Goal: Task Accomplishment & Management: Manage account settings

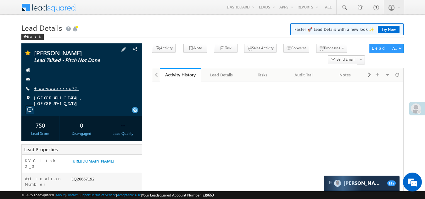
click at [48, 87] on link "+xx-xxxxxxxx72" at bounding box center [56, 88] width 45 height 5
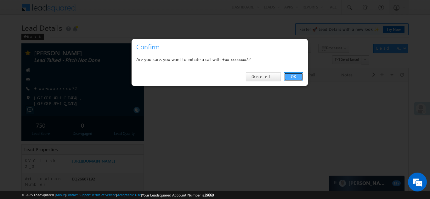
click at [292, 76] on link "OK" at bounding box center [293, 76] width 19 height 9
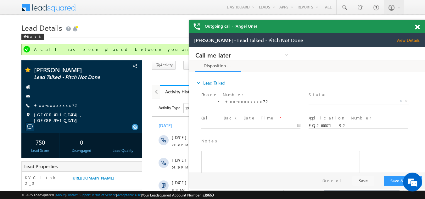
click at [418, 26] on span at bounding box center [417, 27] width 5 height 5
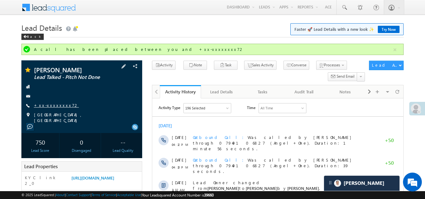
click at [48, 105] on link "+xx-xxxxxxxx72" at bounding box center [56, 105] width 45 height 5
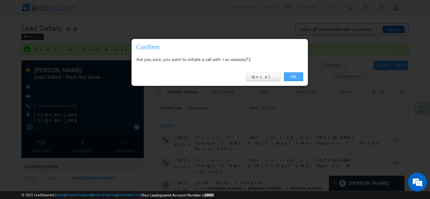
click at [292, 76] on link "OK" at bounding box center [293, 76] width 19 height 9
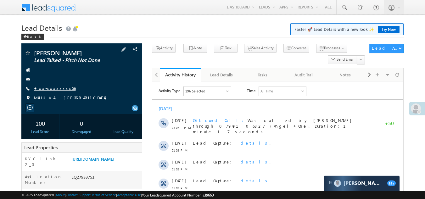
click at [57, 89] on link "+xx-xxxxxxxx56" at bounding box center [55, 88] width 42 height 5
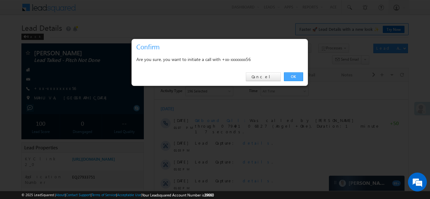
click at [298, 76] on link "OK" at bounding box center [293, 76] width 19 height 9
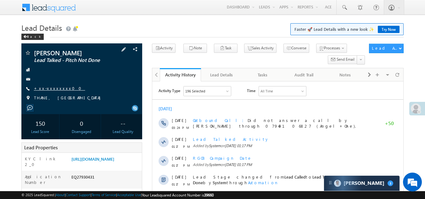
click at [49, 88] on link "+xx-xxxxxxxx00" at bounding box center [59, 88] width 51 height 5
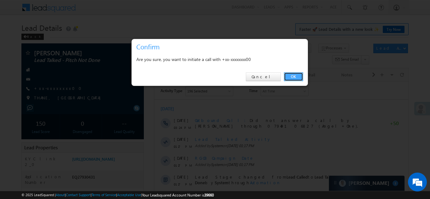
click at [295, 73] on link "OK" at bounding box center [293, 76] width 19 height 9
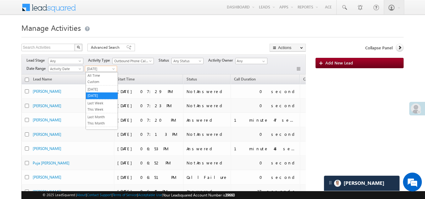
click at [103, 68] on span "Today" at bounding box center [100, 69] width 30 height 6
click at [101, 99] on li "Today" at bounding box center [102, 96] width 32 height 7
click at [100, 69] on span "Today" at bounding box center [100, 69] width 30 height 6
click at [95, 91] on link "[DATE]" at bounding box center [102, 90] width 32 height 6
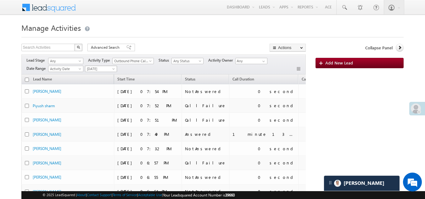
click at [101, 68] on span "[DATE]" at bounding box center [100, 69] width 30 height 6
click at [98, 94] on link "Today" at bounding box center [102, 96] width 32 height 6
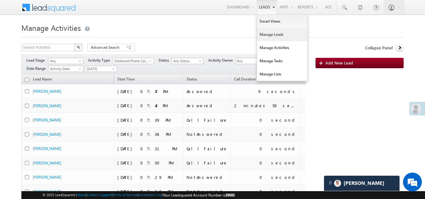
click at [267, 37] on link "Manage Leads" at bounding box center [282, 34] width 50 height 13
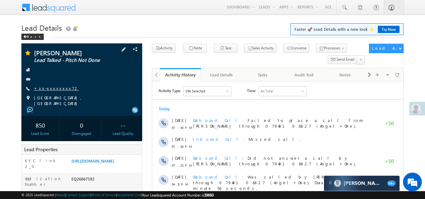
click at [53, 86] on link "+xx-xxxxxxxx72" at bounding box center [56, 88] width 45 height 5
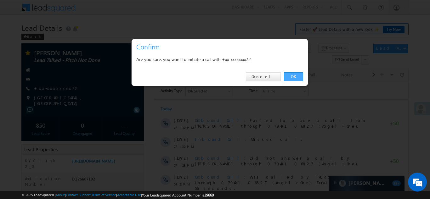
click at [291, 77] on link "OK" at bounding box center [293, 76] width 19 height 9
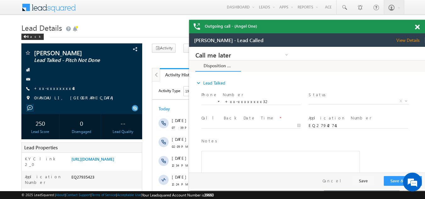
click at [410, 42] on span "View Details" at bounding box center [411, 40] width 29 height 6
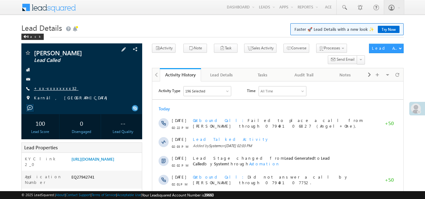
click at [50, 88] on link "+xx-xxxxxxxx32" at bounding box center [56, 88] width 45 height 5
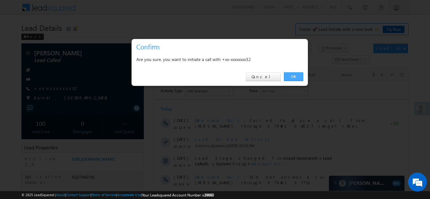
click at [295, 74] on link "OK" at bounding box center [293, 76] width 19 height 9
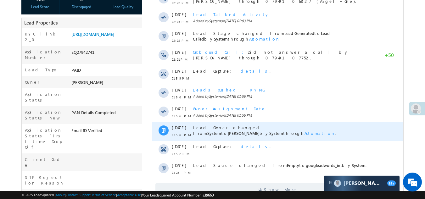
scroll to position [157, 0]
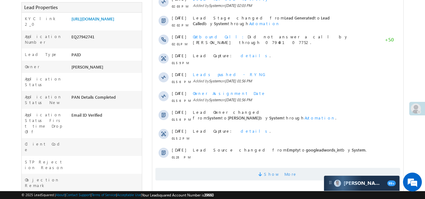
click at [199, 172] on span "Show More" at bounding box center [277, 174] width 245 height 13
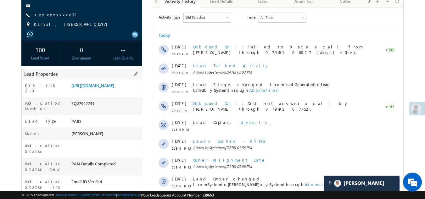
scroll to position [0, 0]
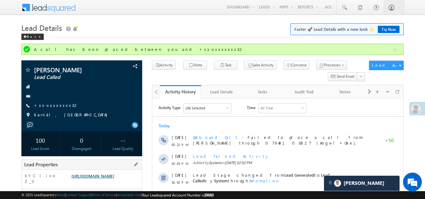
click at [108, 178] on link "https://angelbroking1-pk3em7sa.customui-test.leadsquared.com?leadId=0d2b6869-32…" at bounding box center [92, 175] width 43 height 5
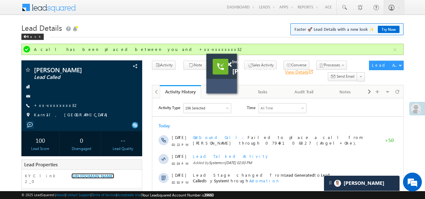
click at [296, 71] on link "View Details open_in_new" at bounding box center [299, 72] width 28 height 6
click at [231, 64] on span at bounding box center [229, 64] width 5 height 5
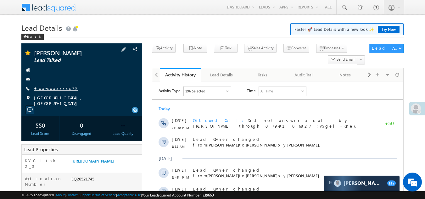
click at [43, 89] on link "+xx-xxxxxxxx79" at bounding box center [56, 88] width 44 height 5
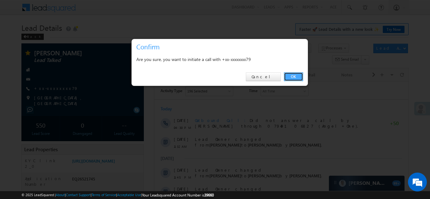
click at [296, 75] on link "OK" at bounding box center [293, 76] width 19 height 9
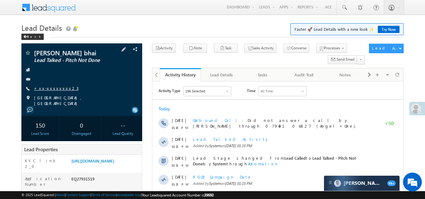
click at [47, 88] on link "+xx-xxxxxxxx23" at bounding box center [56, 88] width 45 height 5
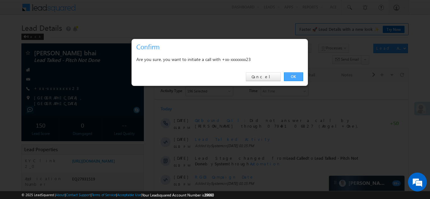
click at [294, 74] on link "OK" at bounding box center [293, 76] width 19 height 9
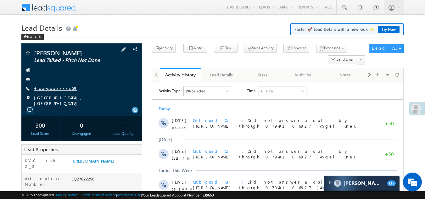
click at [49, 87] on link "+xx-xxxxxxxx59" at bounding box center [55, 88] width 43 height 5
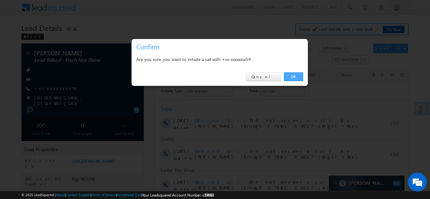
click at [297, 76] on link "OK" at bounding box center [293, 76] width 19 height 9
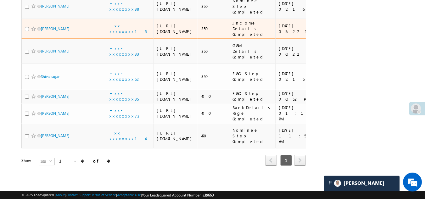
scroll to position [1322, 0]
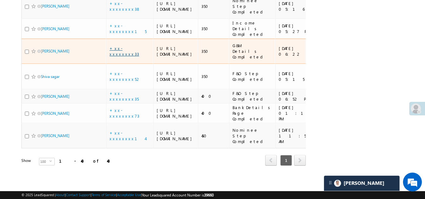
click at [124, 55] on link "+xx-xxxxxxxx33" at bounding box center [125, 51] width 30 height 11
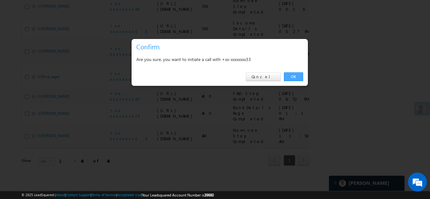
click at [291, 77] on link "OK" at bounding box center [293, 76] width 19 height 9
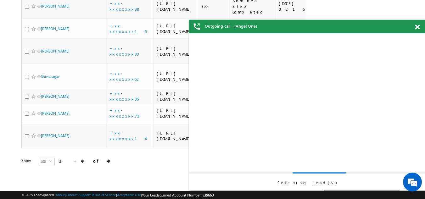
scroll to position [0, 0]
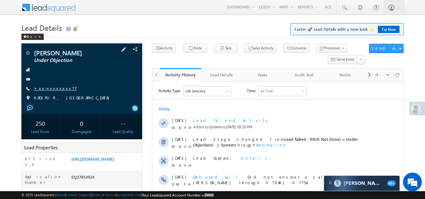
click at [49, 88] on link "+xx-xxxxxxxx77" at bounding box center [55, 88] width 43 height 5
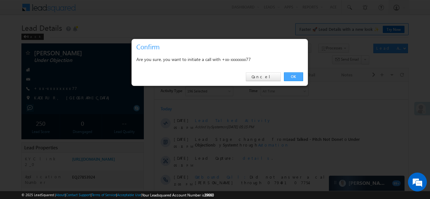
click at [293, 76] on link "OK" at bounding box center [293, 76] width 19 height 9
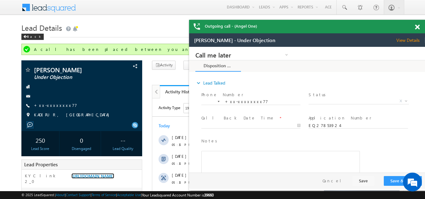
click at [416, 28] on span at bounding box center [417, 27] width 5 height 5
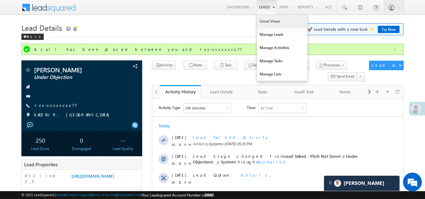
click at [268, 22] on link "Smart Views" at bounding box center [282, 21] width 50 height 13
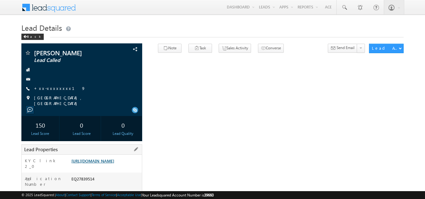
click at [112, 164] on link "[URL][DOMAIN_NAME]" at bounding box center [92, 160] width 43 height 5
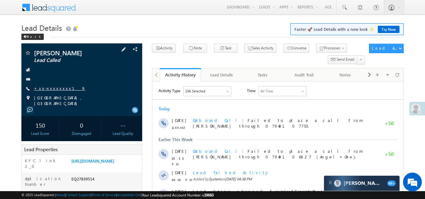
click at [53, 90] on link "+xx-xxxxxxxx19" at bounding box center [60, 88] width 52 height 5
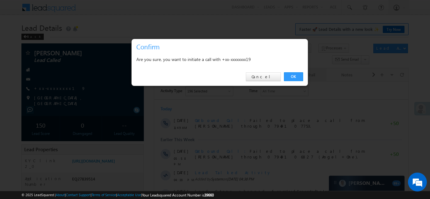
click at [292, 76] on link "OK" at bounding box center [293, 76] width 19 height 9
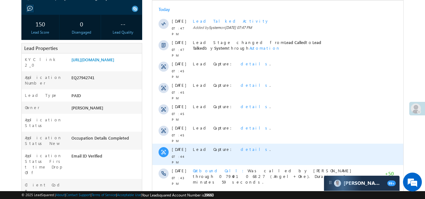
scroll to position [63, 0]
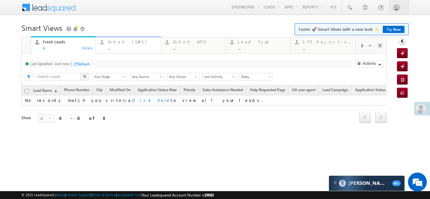
click at [125, 46] on div "..." at bounding box center [132, 48] width 49 height 5
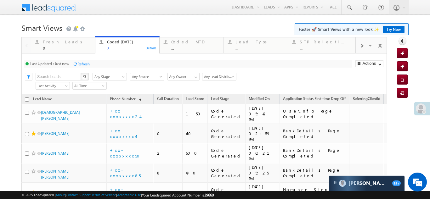
click at [87, 63] on div "Refresh" at bounding box center [83, 64] width 12 height 5
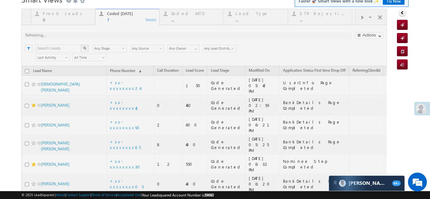
scroll to position [60, 0]
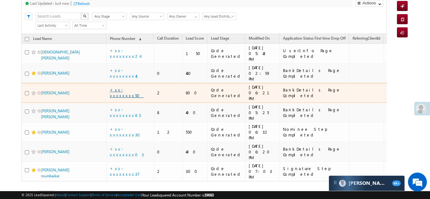
click at [122, 87] on link "+xx-xxxxxxxx50" at bounding box center [127, 92] width 34 height 11
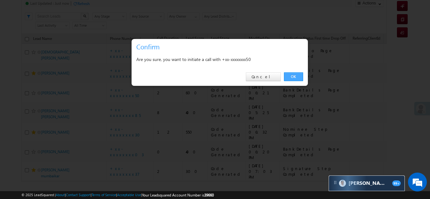
click at [291, 75] on link "OK" at bounding box center [293, 76] width 19 height 9
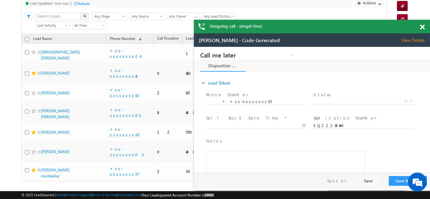
scroll to position [0, 0]
click at [423, 25] on span at bounding box center [422, 27] width 5 height 5
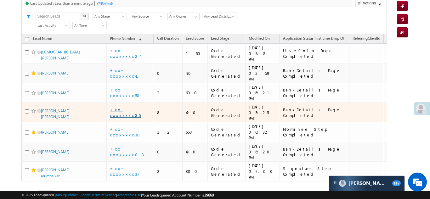
click at [132, 107] on link "+xx-xxxxxxxx85" at bounding box center [125, 112] width 31 height 11
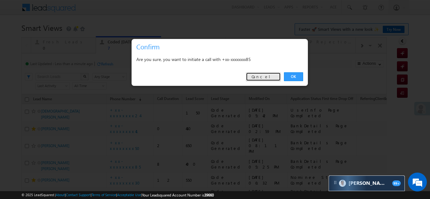
click at [273, 79] on link "Cancel" at bounding box center [263, 76] width 35 height 9
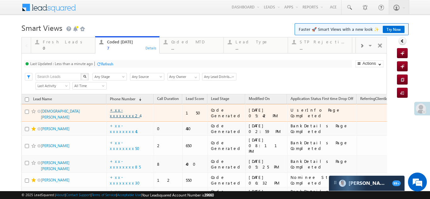
click at [128, 111] on link "+xx-xxxxxxxx24" at bounding box center [125, 112] width 30 height 11
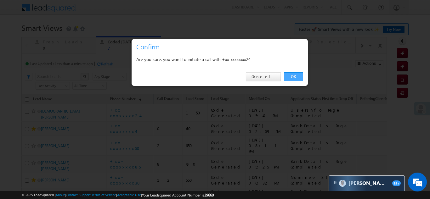
click at [293, 78] on link "OK" at bounding box center [293, 76] width 19 height 9
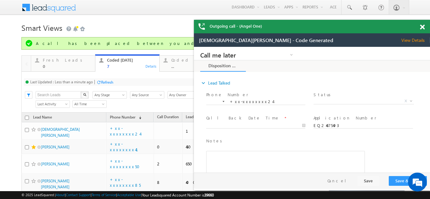
click at [422, 28] on span at bounding box center [422, 27] width 5 height 5
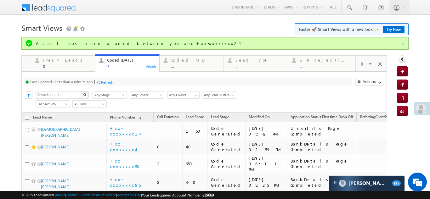
click at [103, 82] on div "Refresh" at bounding box center [107, 82] width 12 height 5
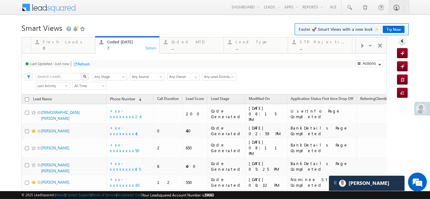
click at [84, 65] on div "Refresh" at bounding box center [83, 64] width 12 height 5
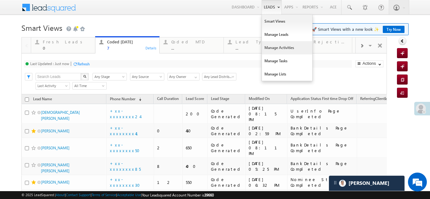
click at [264, 45] on link "Manage Activities" at bounding box center [287, 47] width 50 height 13
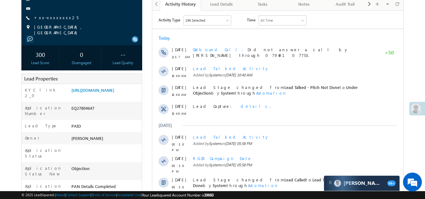
scroll to position [94, 0]
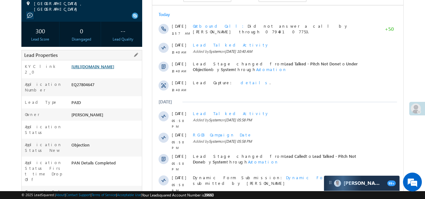
click at [101, 69] on link "[URL][DOMAIN_NAME]" at bounding box center [92, 66] width 43 height 5
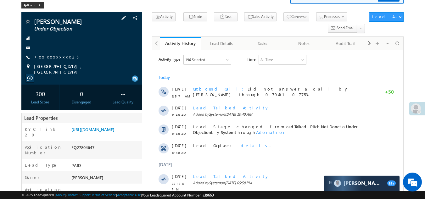
click at [57, 58] on link "+xx-xxxxxxxx25" at bounding box center [56, 56] width 44 height 5
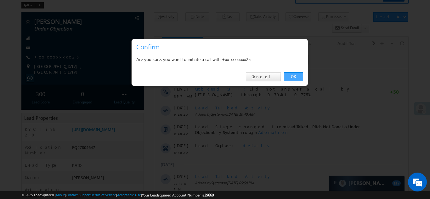
click at [292, 76] on link "OK" at bounding box center [293, 76] width 19 height 9
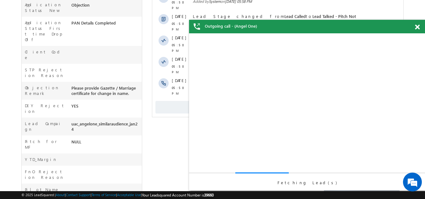
scroll to position [252, 0]
click at [419, 26] on span at bounding box center [417, 27] width 5 height 5
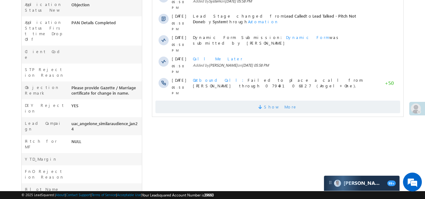
click at [225, 101] on span "Show More" at bounding box center [277, 107] width 245 height 13
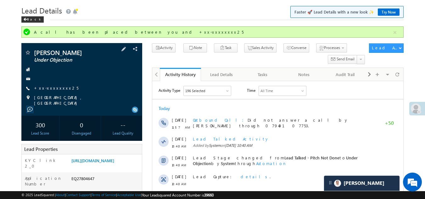
scroll to position [31, 0]
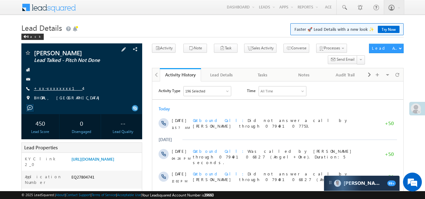
click at [50, 88] on link "+xx-xxxxxxxx14" at bounding box center [58, 88] width 49 height 5
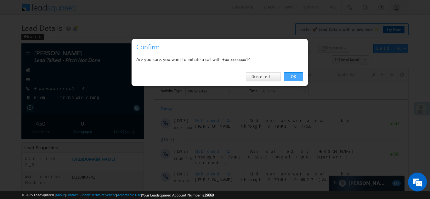
click at [295, 74] on link "OK" at bounding box center [293, 76] width 19 height 9
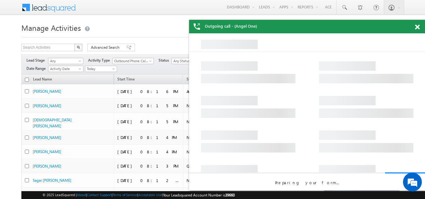
click at [416, 28] on span at bounding box center [417, 27] width 5 height 5
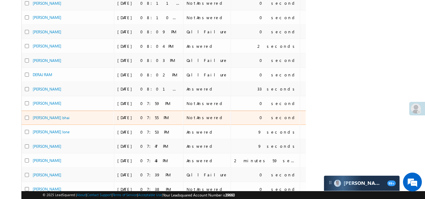
scroll to position [283, 0]
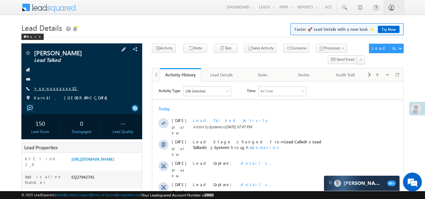
click at [51, 89] on link "+xx-xxxxxxxx32" at bounding box center [56, 88] width 45 height 5
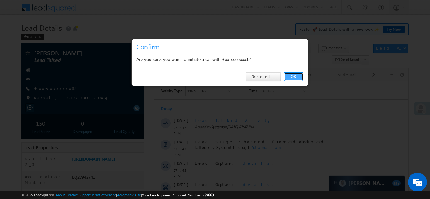
click at [292, 78] on link "OK" at bounding box center [293, 76] width 19 height 9
